Goal: Information Seeking & Learning: Learn about a topic

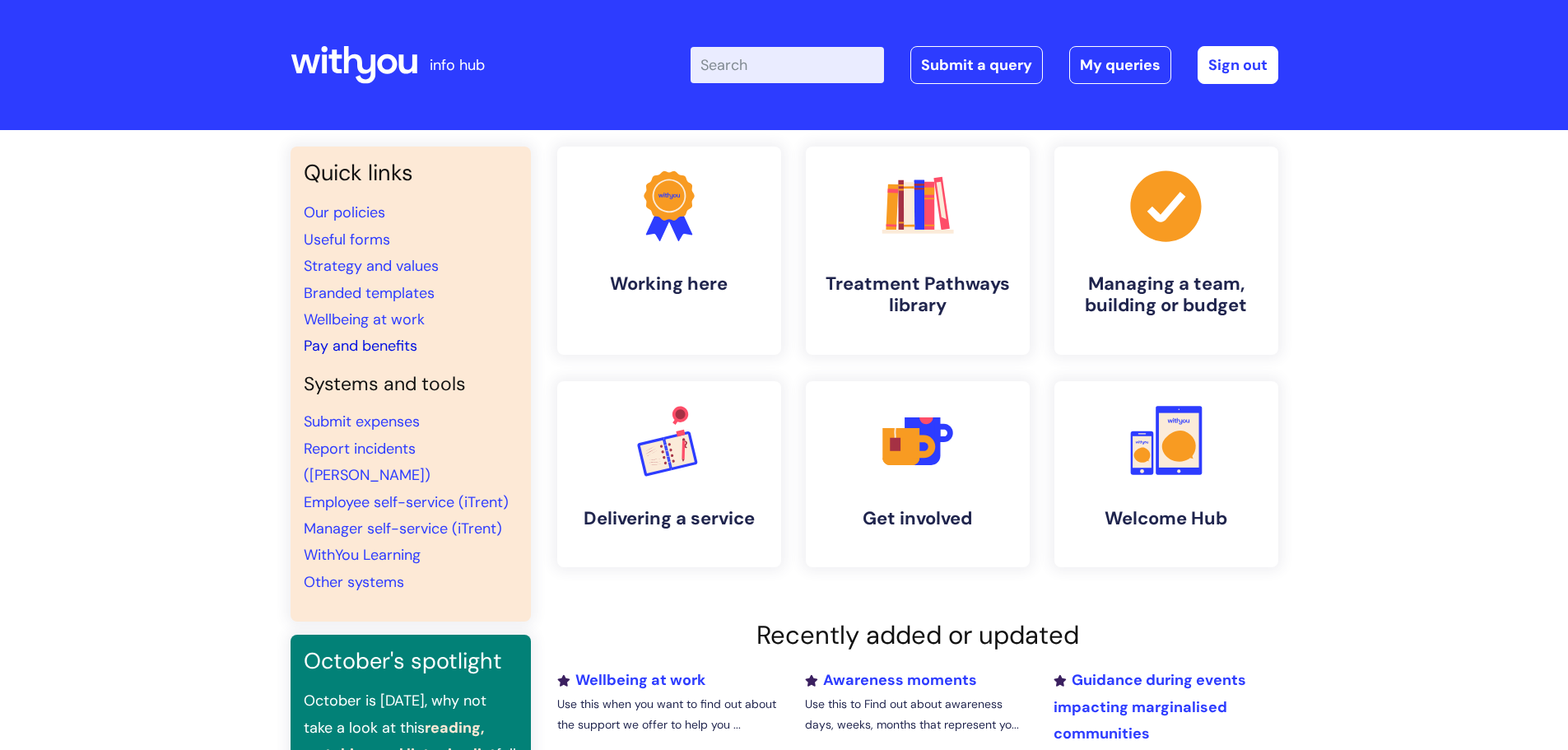
click at [379, 347] on link "Pay and benefits" at bounding box center [360, 345] width 113 height 20
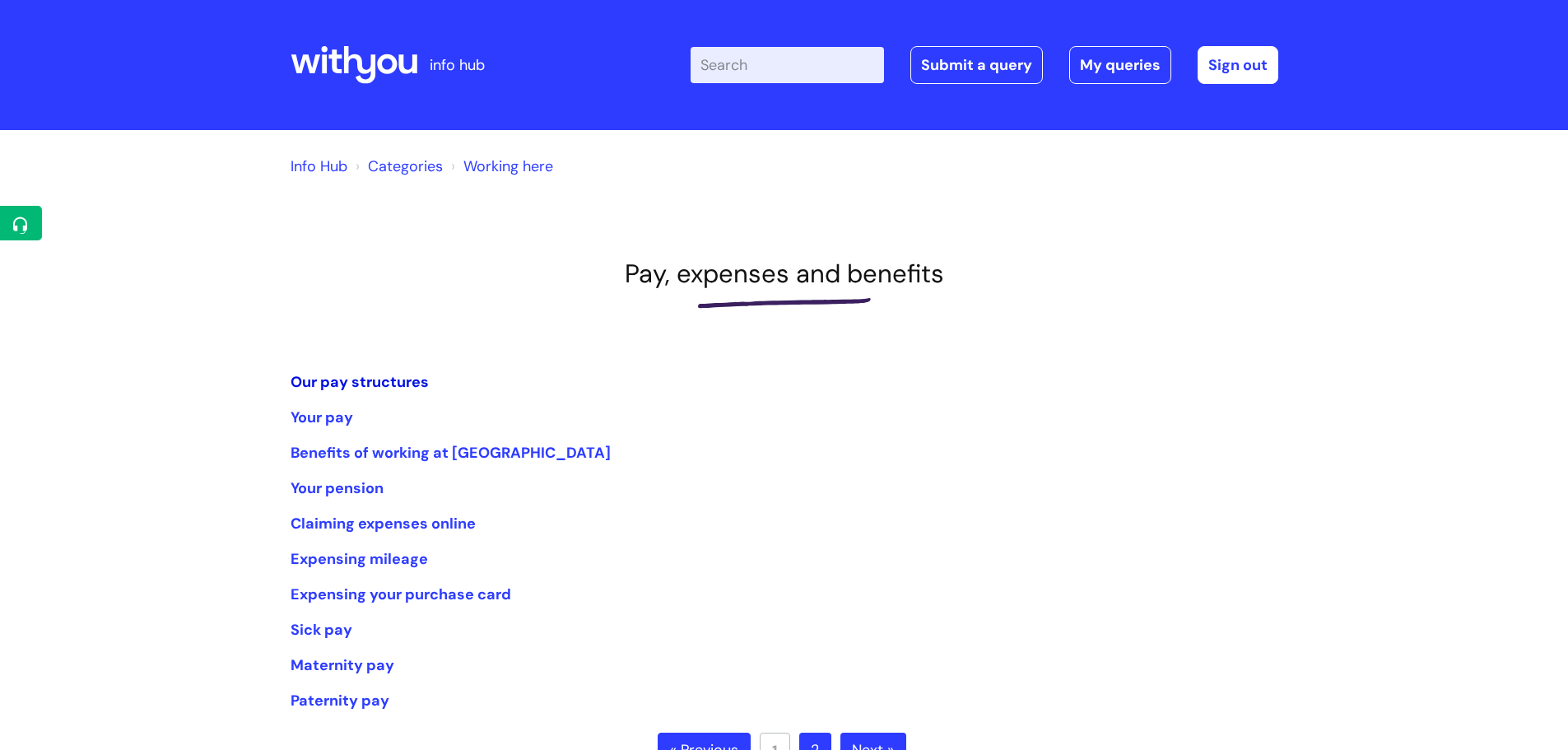
click at [352, 384] on link "Our pay structures" at bounding box center [360, 381] width 138 height 20
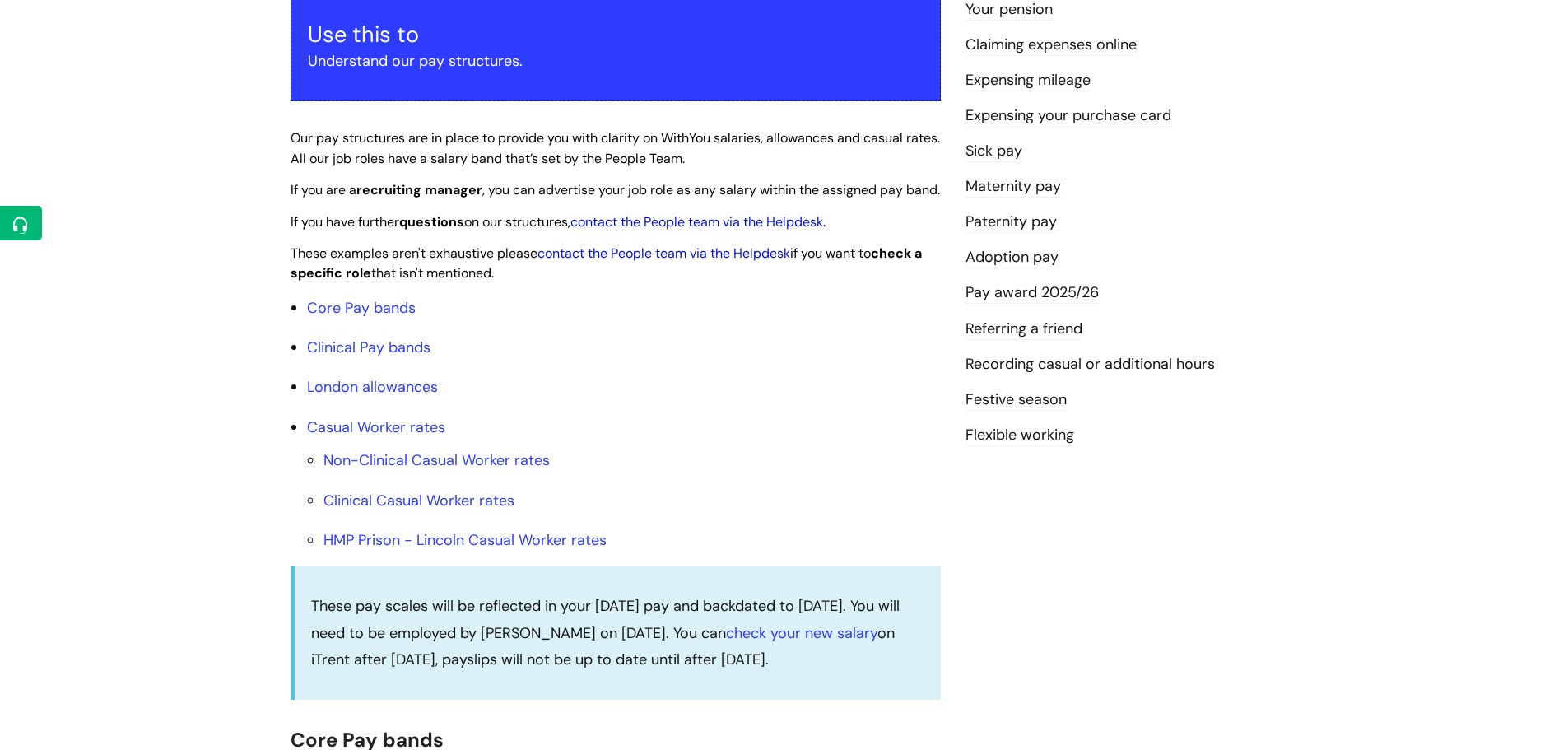
scroll to position [330, 0]
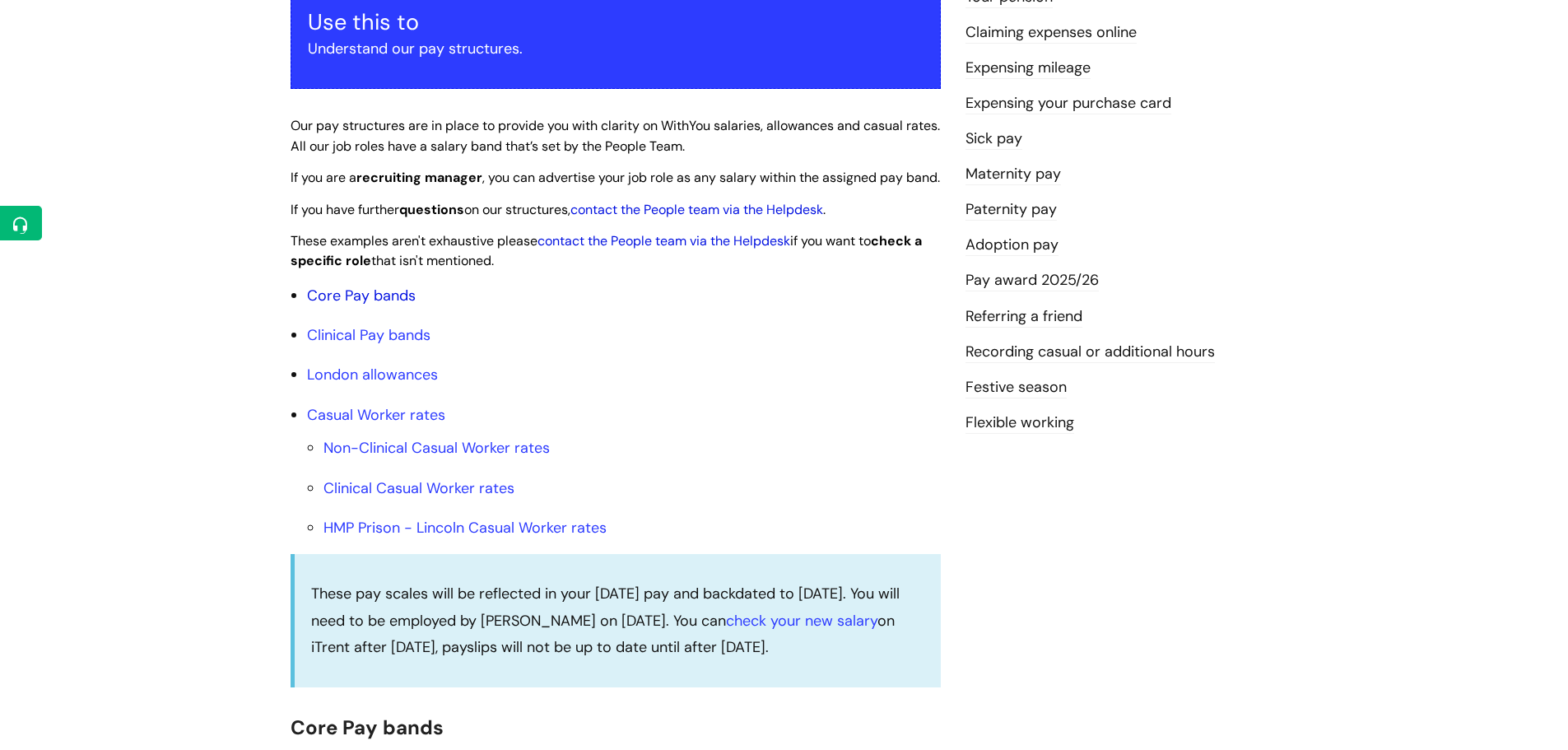
click at [387, 305] on link "Core Pay bands" at bounding box center [362, 295] width 109 height 20
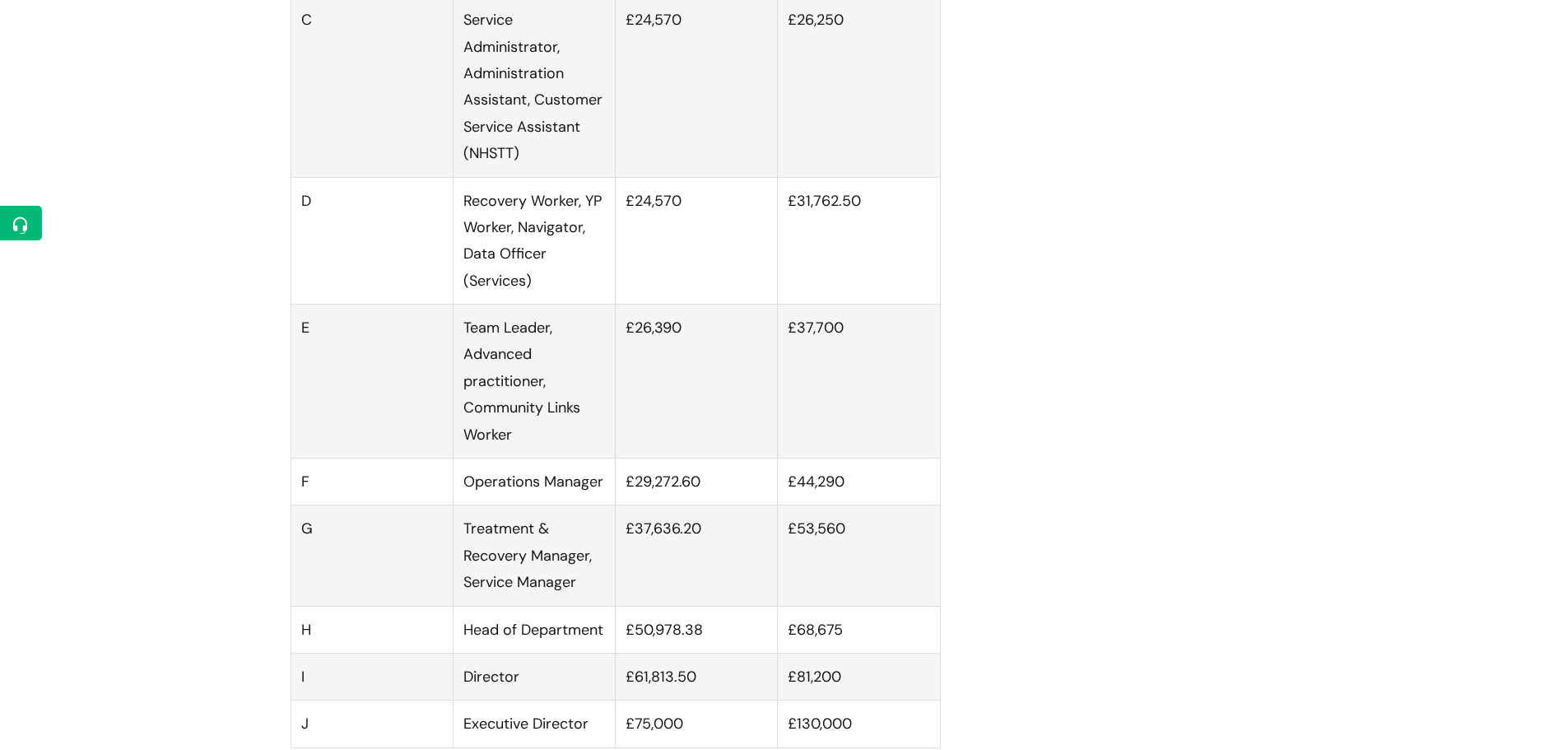
scroll to position [1234, 0]
